Goal: Information Seeking & Learning: Learn about a topic

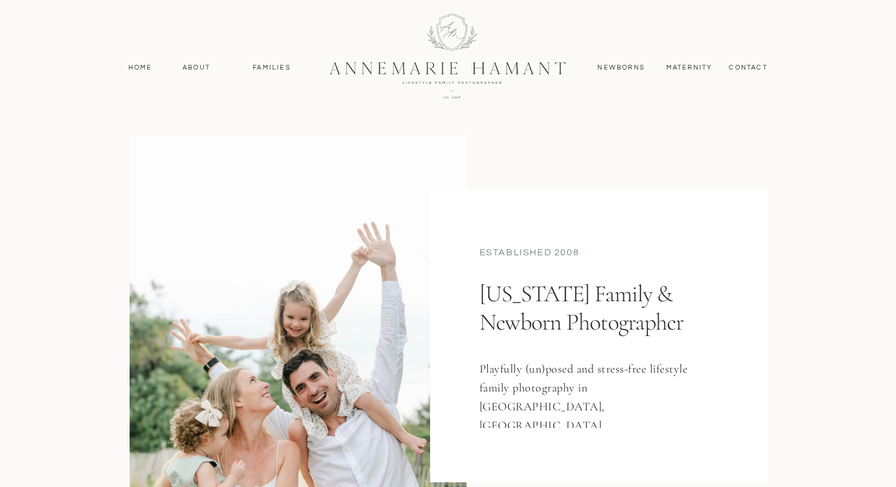
scroll to position [148, 0]
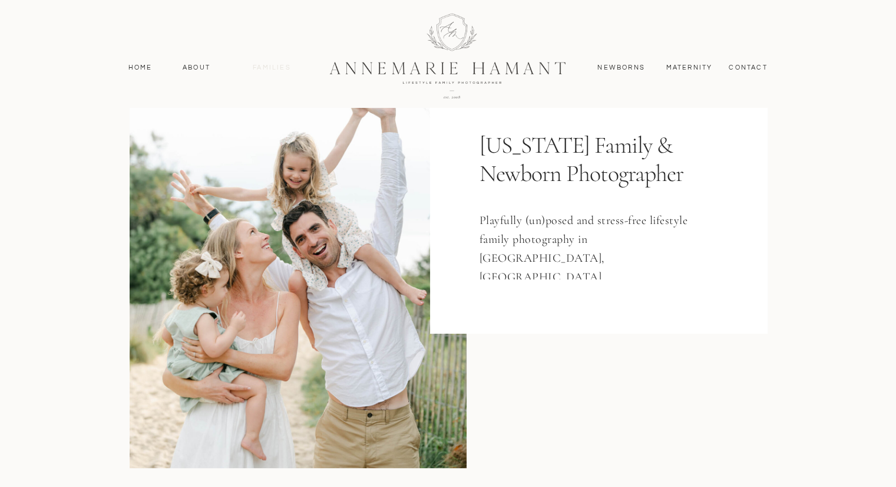
click at [269, 72] on nav "Families" at bounding box center [272, 67] width 53 height 11
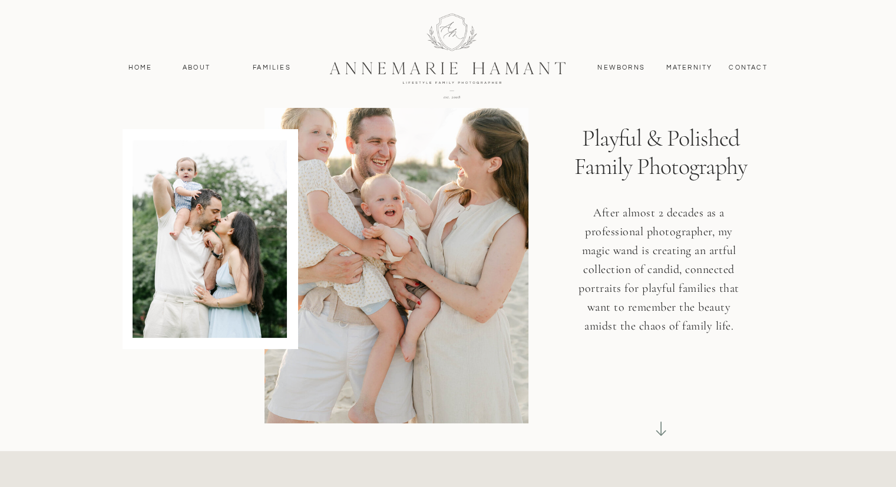
scroll to position [82, 0]
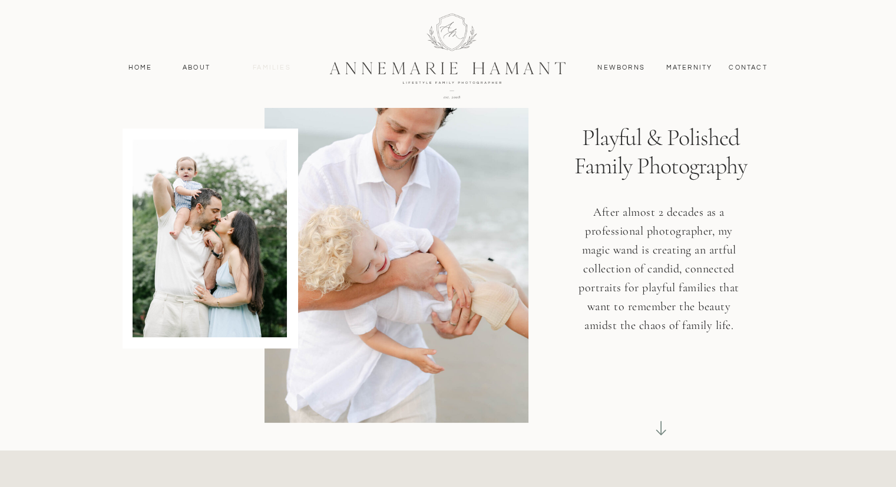
click at [276, 69] on nav "Families" at bounding box center [272, 67] width 53 height 11
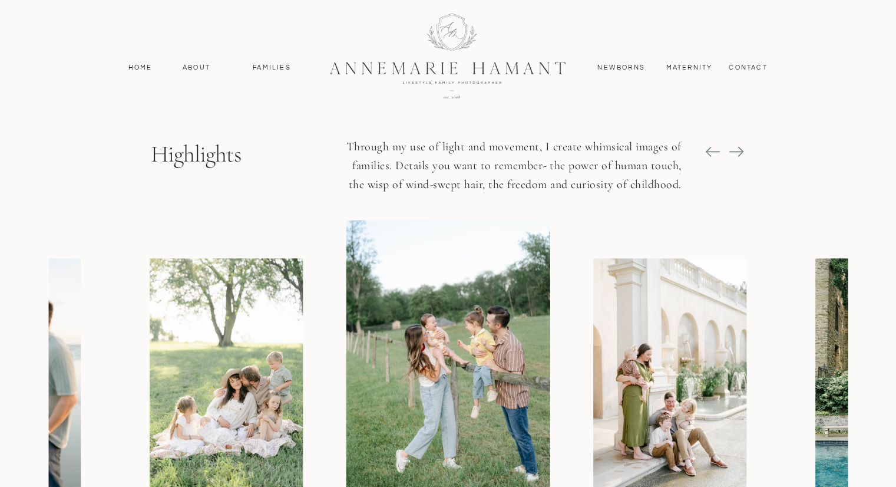
scroll to position [1308, 0]
click at [742, 147] on icon at bounding box center [736, 151] width 16 height 16
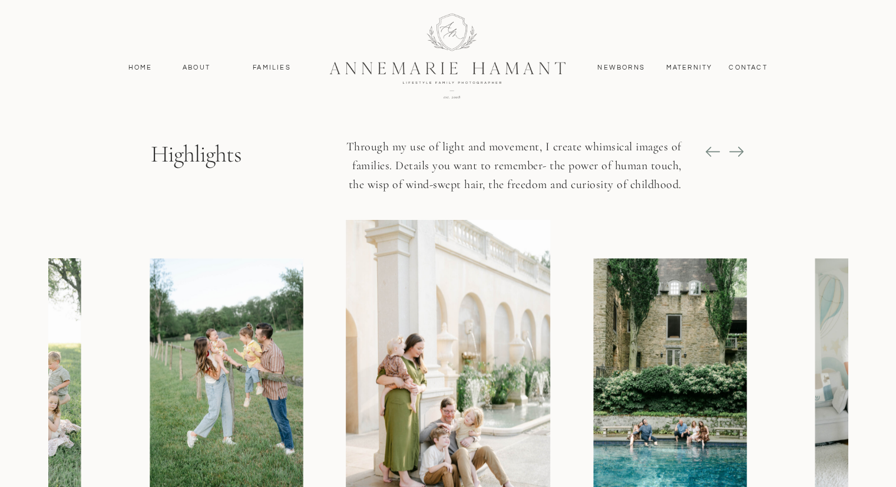
click at [742, 147] on icon at bounding box center [736, 151] width 16 height 16
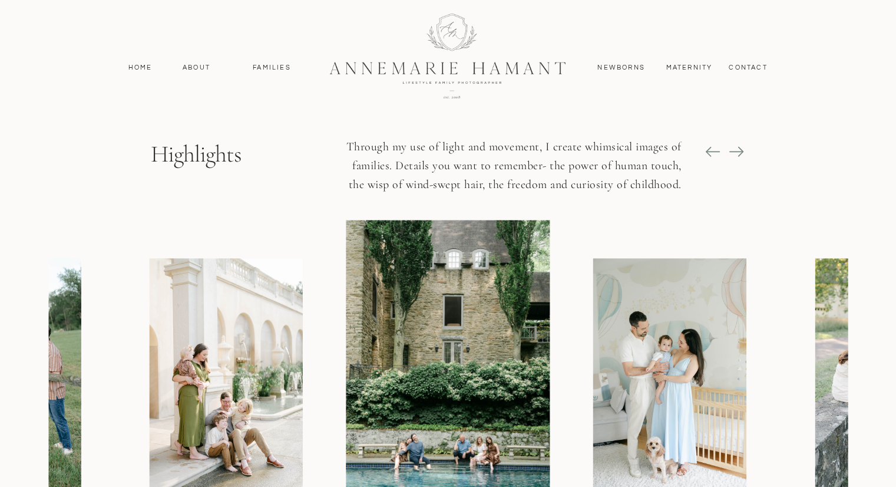
click at [742, 147] on icon at bounding box center [736, 151] width 16 height 16
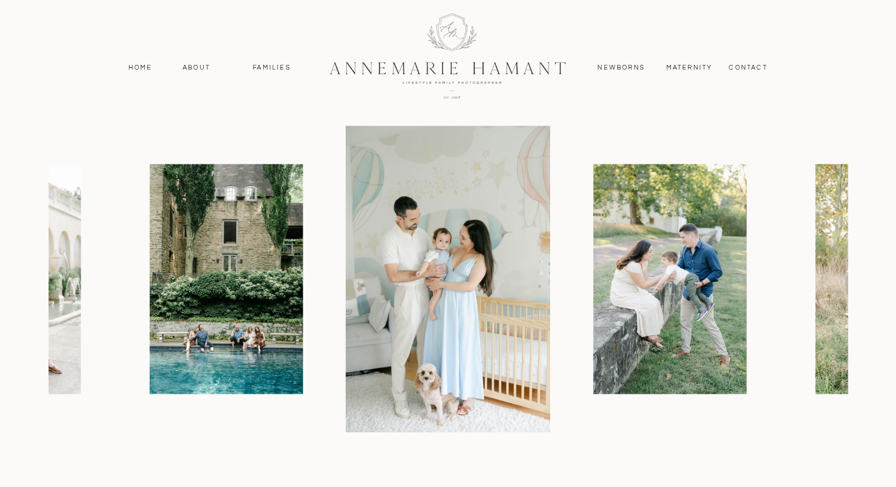
scroll to position [1338, 0]
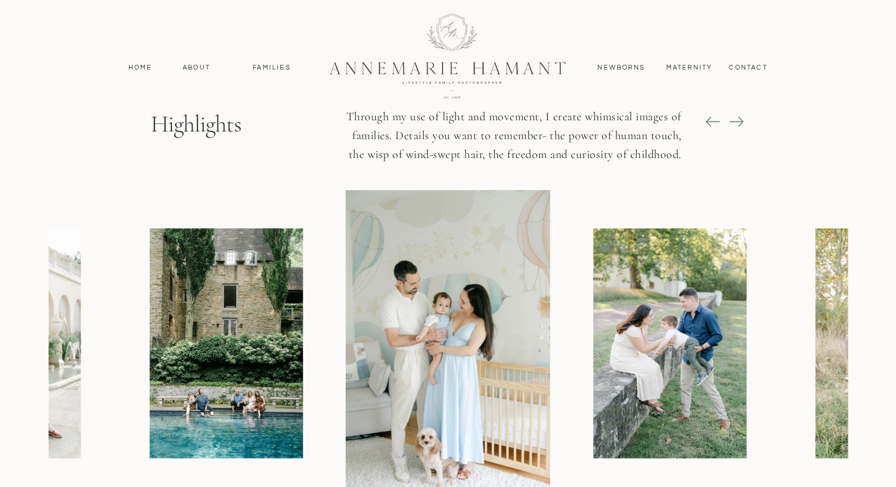
click at [742, 120] on icon at bounding box center [736, 121] width 16 height 16
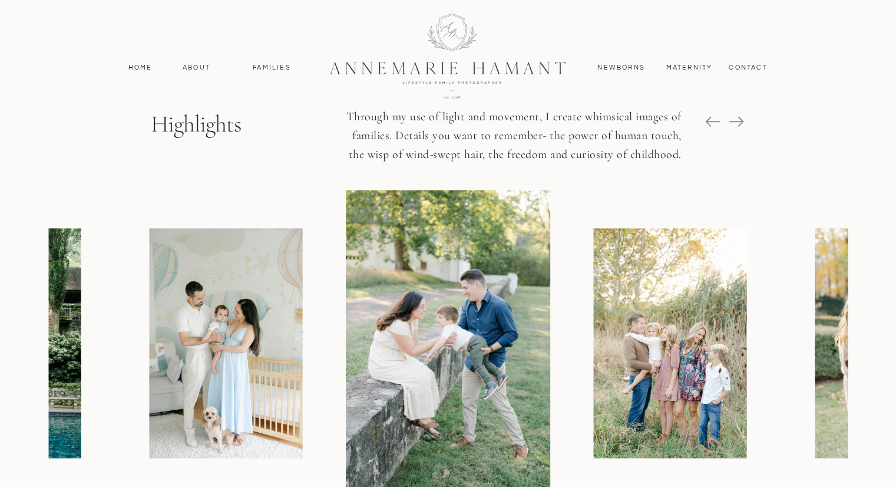
click at [742, 120] on icon at bounding box center [736, 121] width 16 height 16
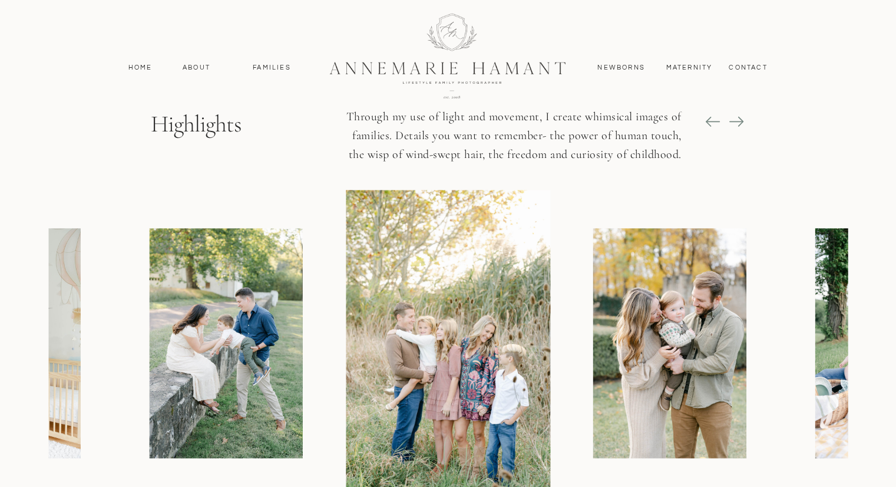
click at [742, 120] on icon at bounding box center [736, 121] width 16 height 16
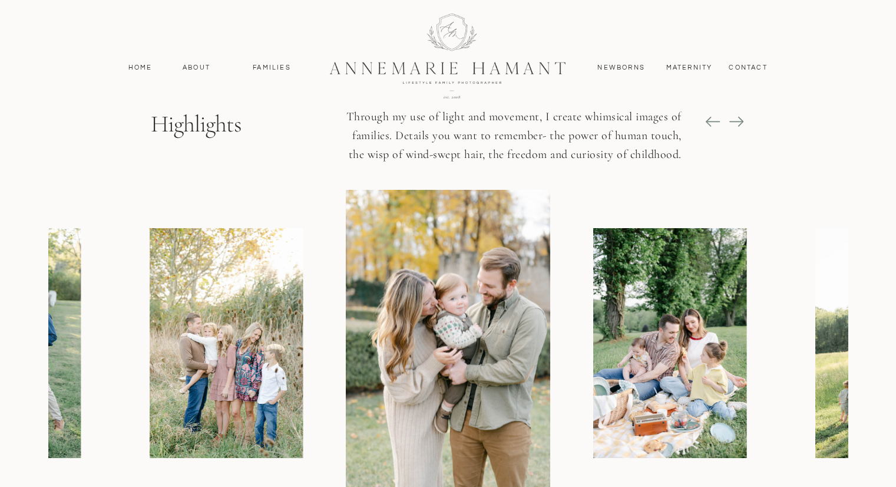
click at [742, 120] on icon at bounding box center [736, 121] width 16 height 16
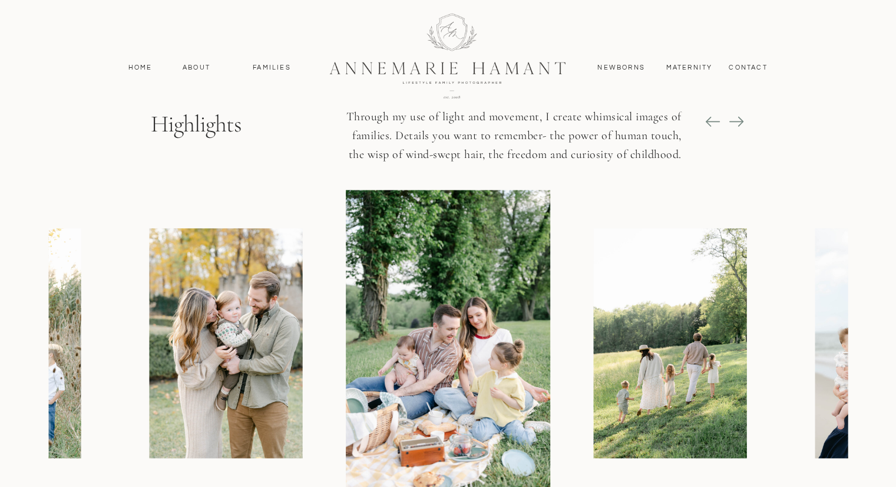
click at [742, 120] on icon at bounding box center [736, 121] width 16 height 16
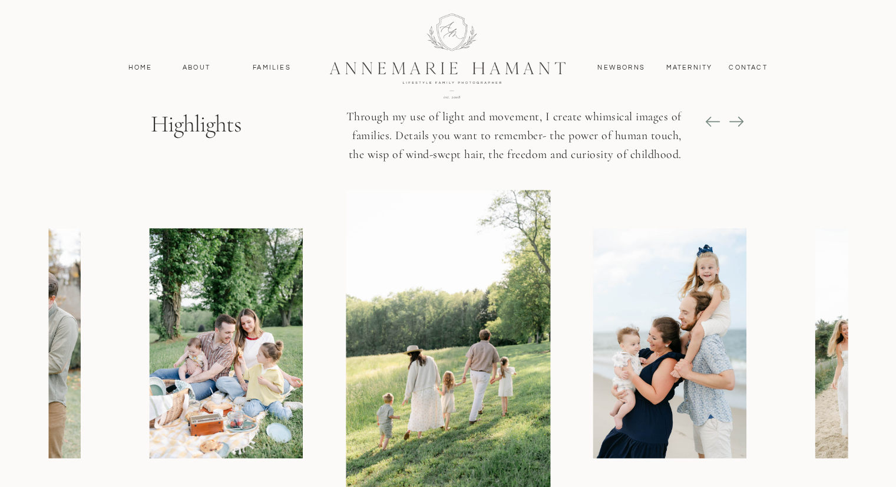
click at [709, 120] on icon at bounding box center [713, 121] width 16 height 16
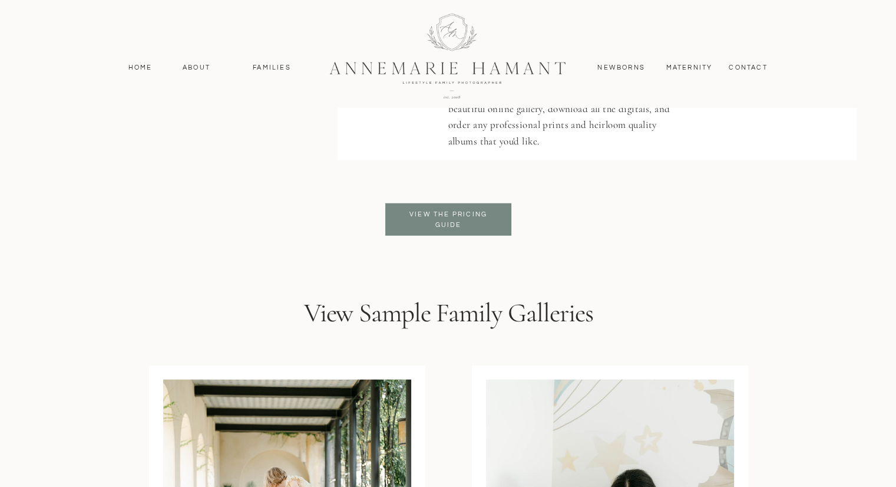
scroll to position [2861, 0]
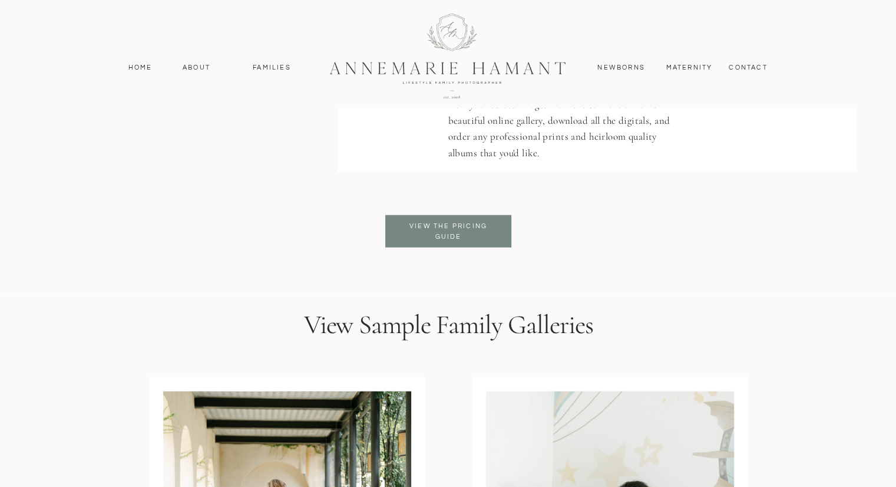
click at [468, 236] on p "View the pricing guide" at bounding box center [449, 231] width 96 height 21
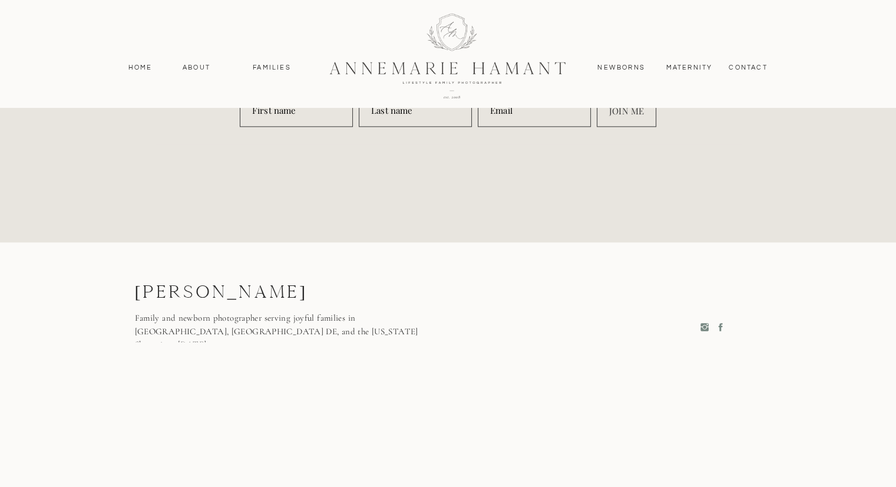
scroll to position [6297, 0]
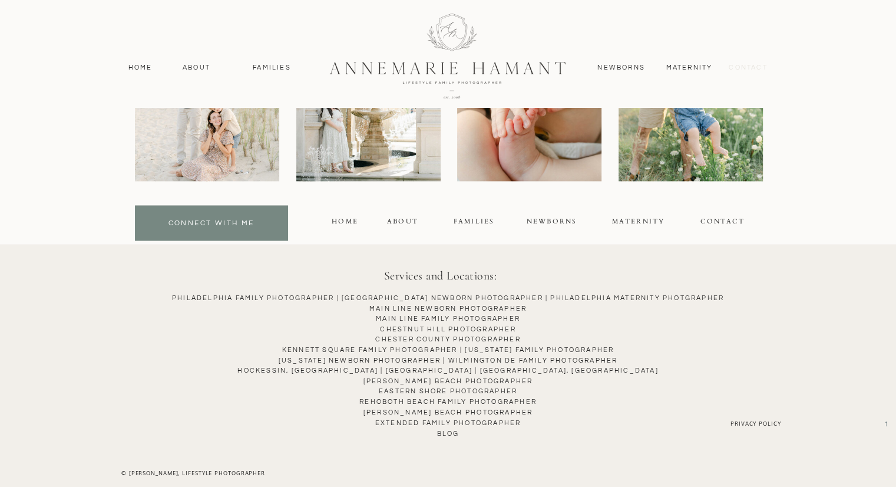
click at [734, 67] on nav "contact" at bounding box center [748, 67] width 51 height 11
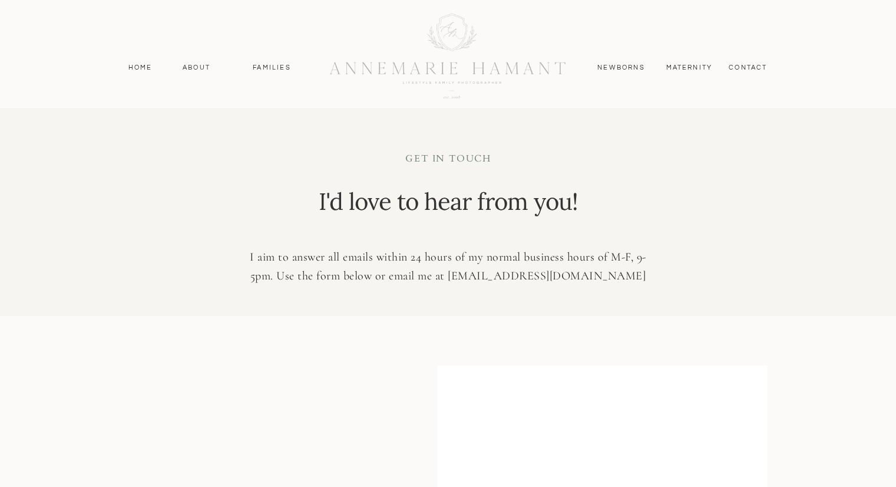
scroll to position [316, 0]
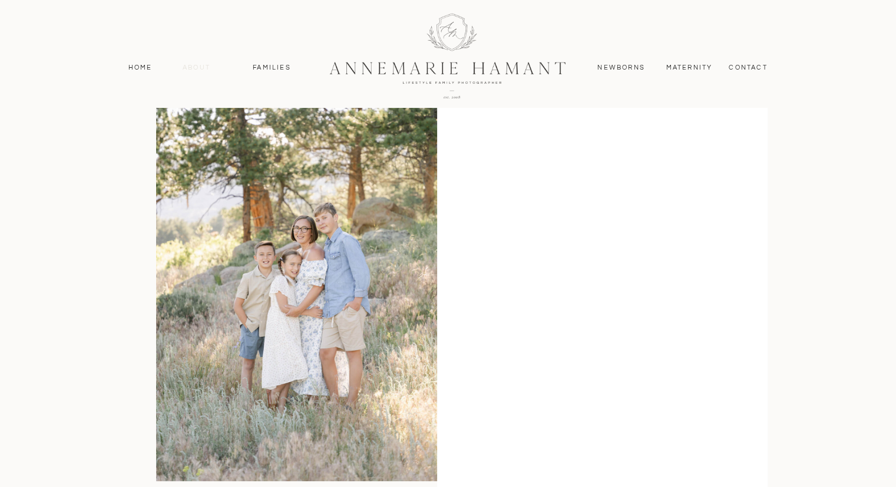
click at [201, 67] on nav "About" at bounding box center [197, 67] width 34 height 11
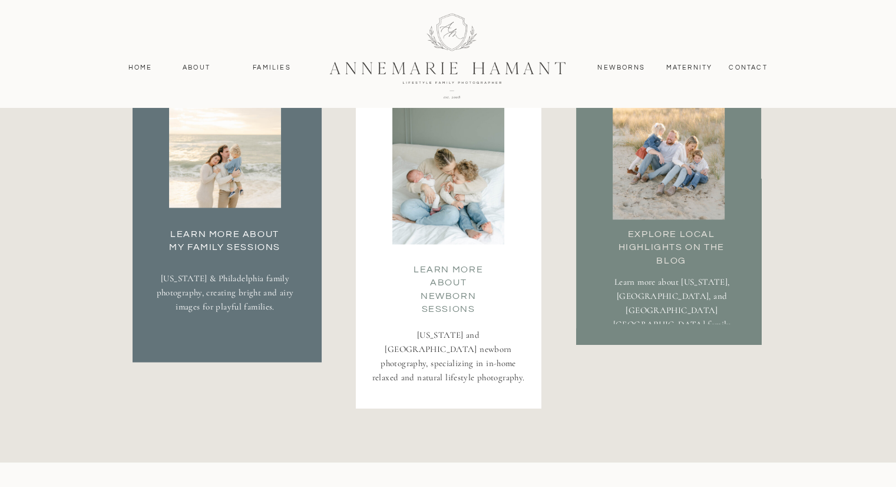
scroll to position [2192, 0]
